Goal: Task Accomplishment & Management: Use online tool/utility

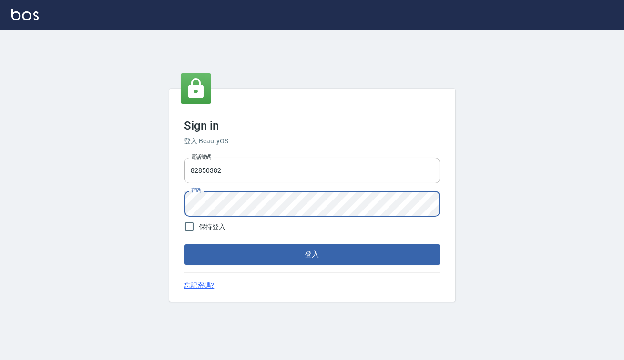
click at [184, 244] on button "登入" at bounding box center [311, 254] width 255 height 20
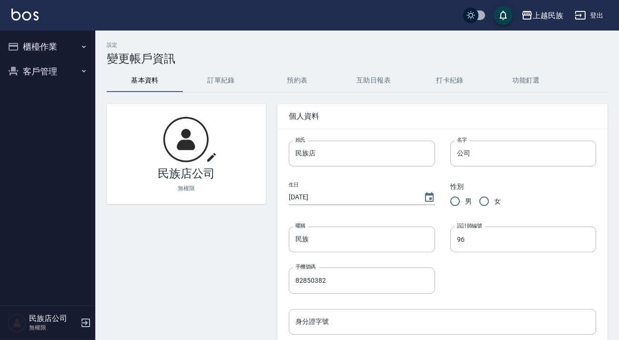
drag, startPoint x: 30, startPoint y: 40, endPoint x: 50, endPoint y: 43, distance: 20.2
click at [28, 40] on button "櫃檯作業" at bounding box center [48, 46] width 88 height 25
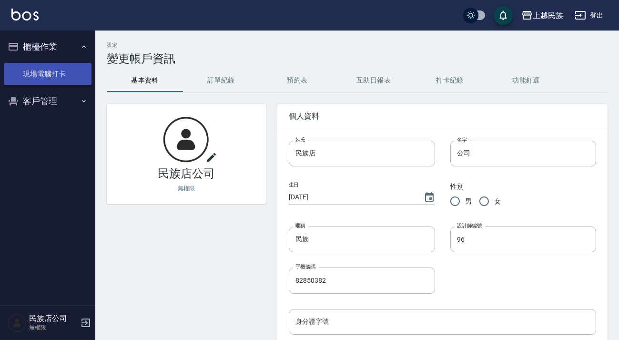
click at [61, 74] on link "現場電腦打卡" at bounding box center [48, 74] width 88 height 22
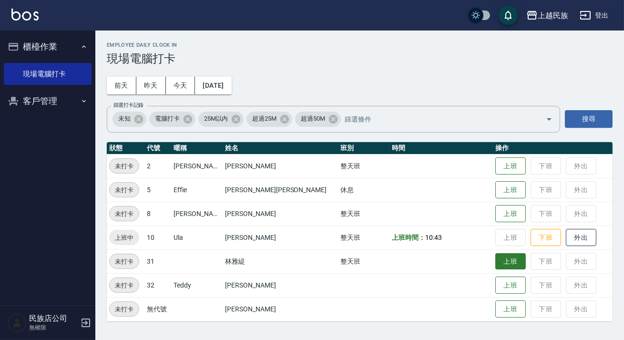
click at [495, 269] on button "上班" at bounding box center [510, 261] width 30 height 17
